Goal: Transaction & Acquisition: Subscribe to service/newsletter

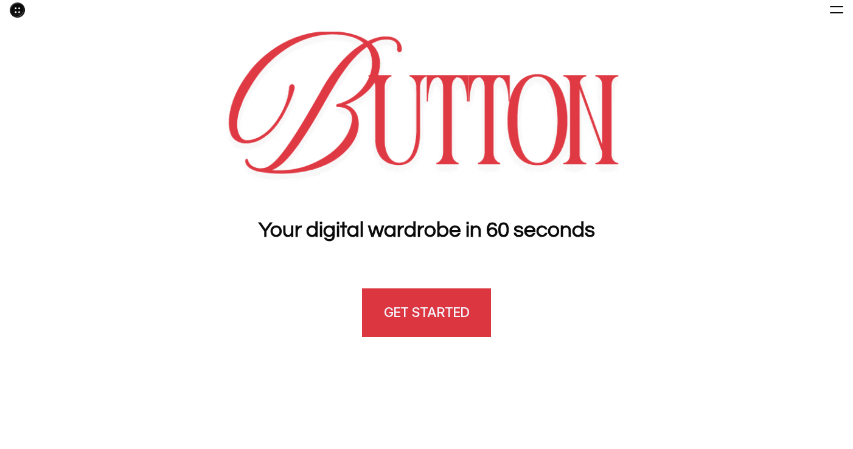
click at [452, 323] on link "GET STARTED" at bounding box center [426, 312] width 129 height 49
click at [432, 305] on h4 "GET STARTED" at bounding box center [426, 312] width 85 height 19
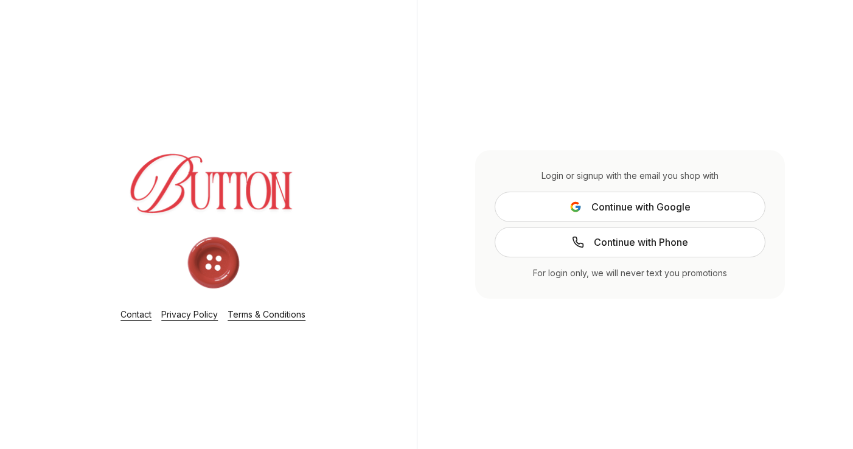
click at [628, 206] on span "Continue with Google" at bounding box center [640, 206] width 99 height 15
